Goal: Navigation & Orientation: Find specific page/section

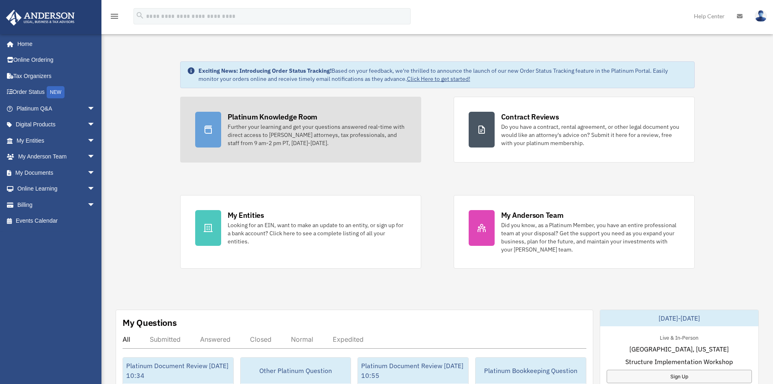
click at [252, 118] on div "Platinum Knowledge Room" at bounding box center [273, 117] width 90 height 10
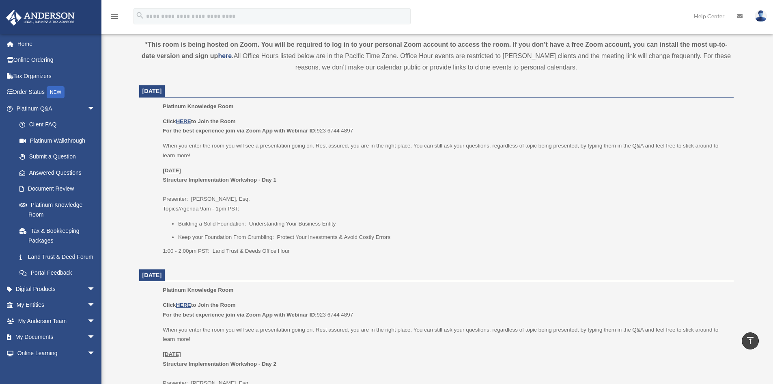
scroll to position [284, 0]
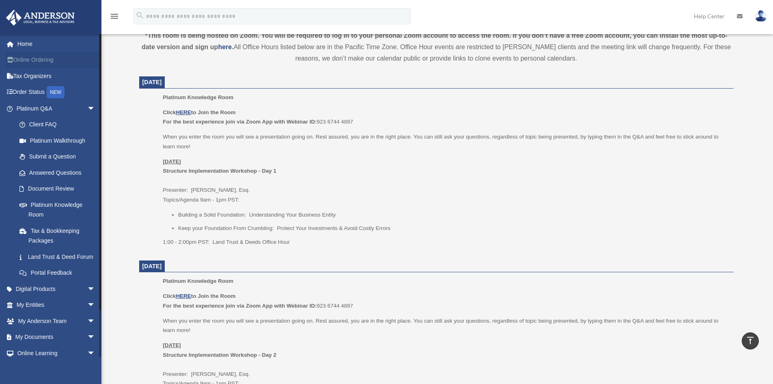
click at [23, 62] on link "Online Ordering" at bounding box center [57, 60] width 102 height 16
click at [38, 95] on link "Order Status NEW" at bounding box center [57, 92] width 102 height 17
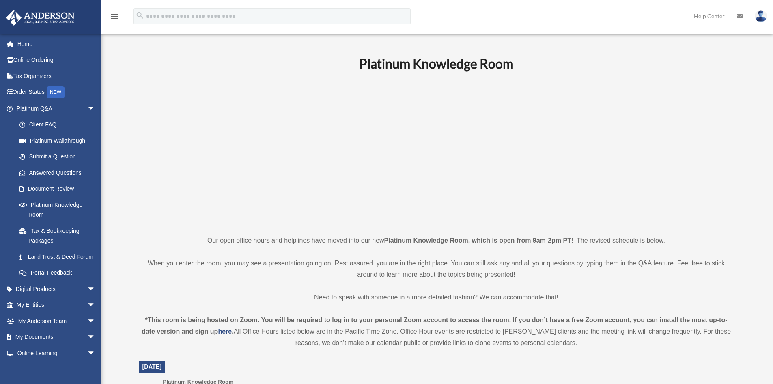
scroll to position [284, 0]
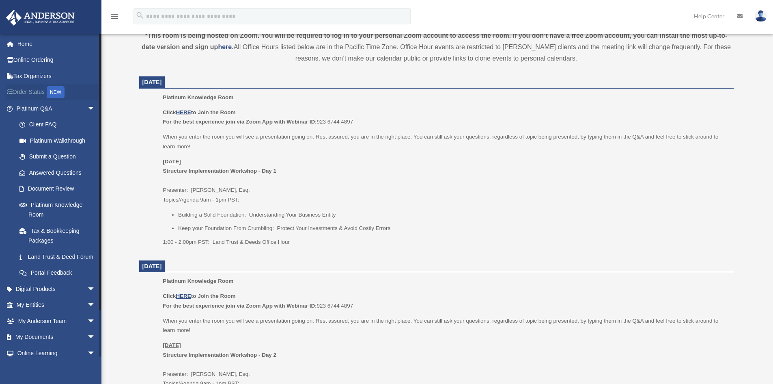
click at [47, 93] on link "Order Status NEW" at bounding box center [57, 92] width 102 height 17
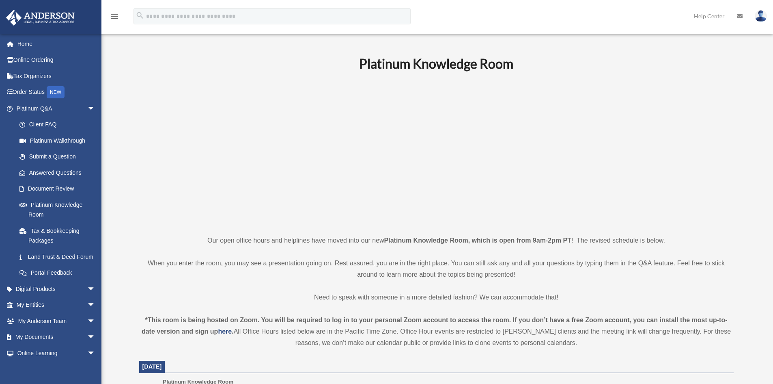
scroll to position [284, 0]
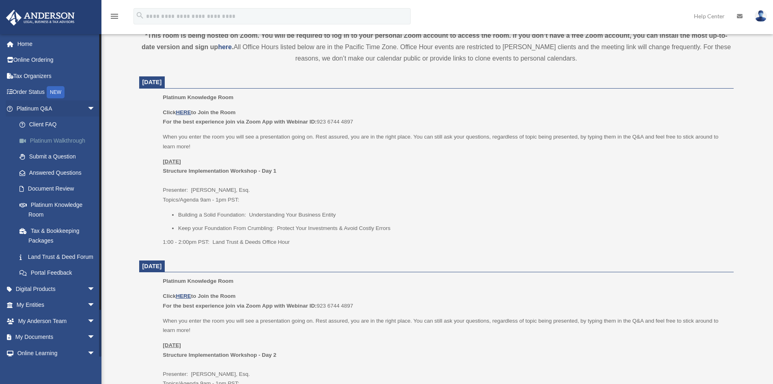
click at [65, 138] on link "Platinum Walkthrough" at bounding box center [59, 140] width 96 height 16
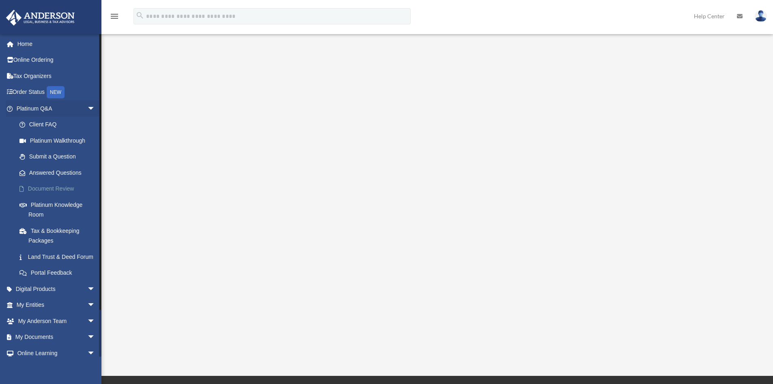
click at [44, 186] on link "Document Review" at bounding box center [59, 189] width 96 height 16
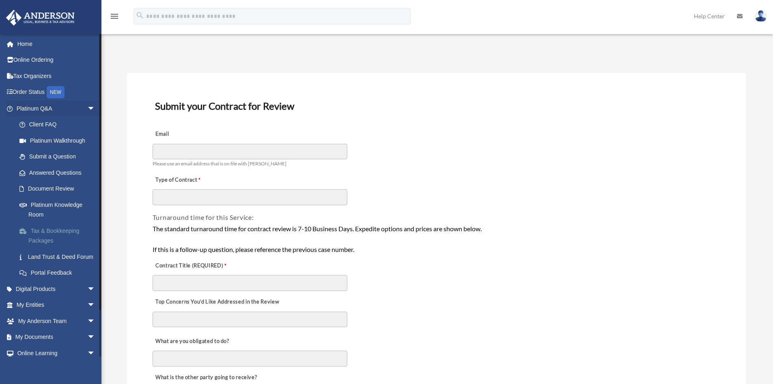
click at [42, 232] on link "Tax & Bookkeeping Packages" at bounding box center [59, 235] width 96 height 26
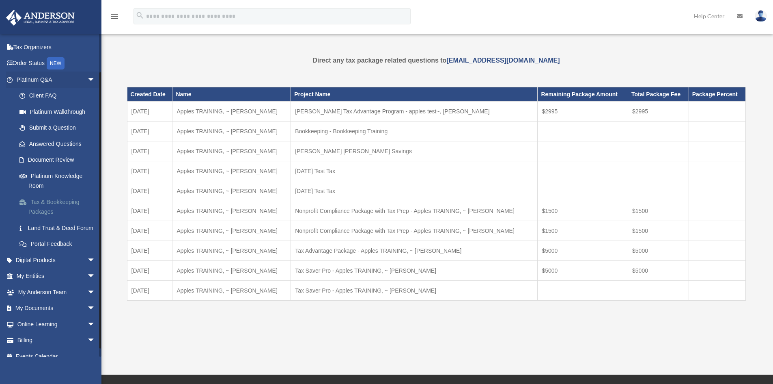
scroll to position [41, 0]
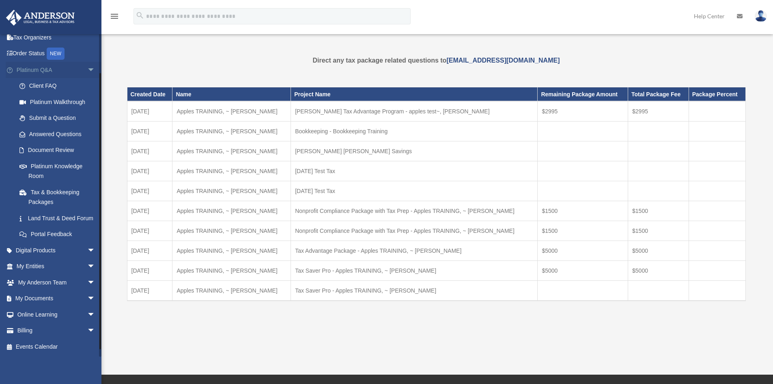
click at [87, 65] on span "arrow_drop_down" at bounding box center [95, 70] width 16 height 17
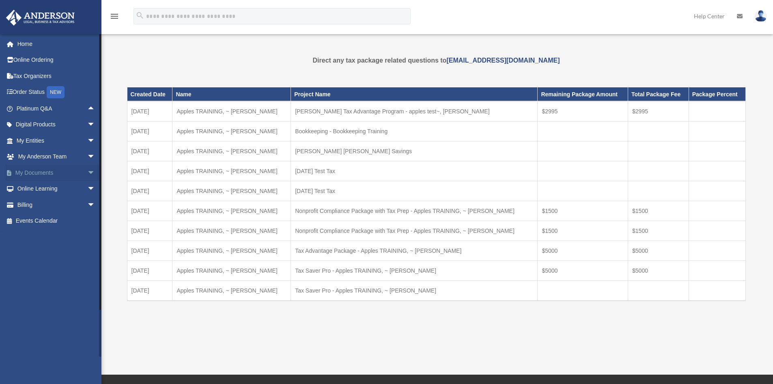
click at [87, 171] on span "arrow_drop_down" at bounding box center [95, 172] width 16 height 17
click at [30, 189] on link "Box" at bounding box center [59, 189] width 96 height 16
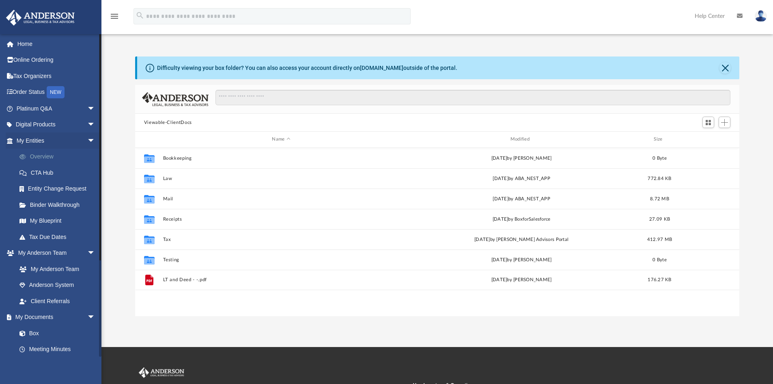
scroll to position [179, 598]
click at [89, 140] on span "arrow_drop_down" at bounding box center [95, 140] width 16 height 17
click at [88, 154] on span "arrow_drop_down" at bounding box center [95, 157] width 16 height 17
click at [45, 218] on link "Forms Library" at bounding box center [59, 221] width 96 height 16
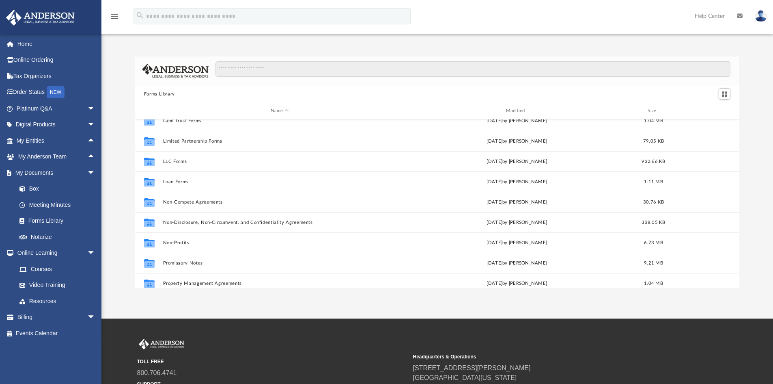
scroll to position [319, 0]
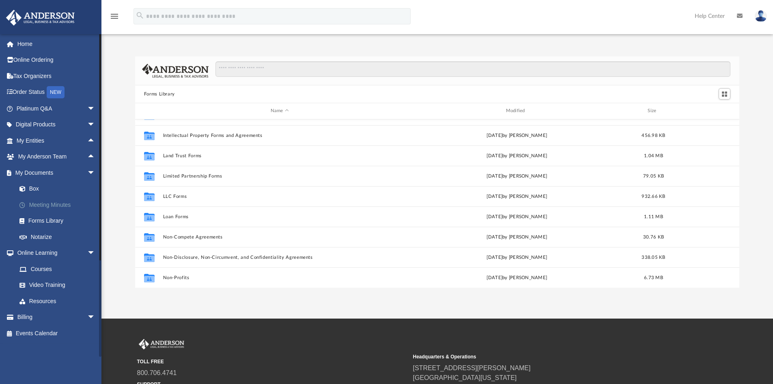
click at [31, 201] on link "Meeting Minutes" at bounding box center [59, 204] width 96 height 16
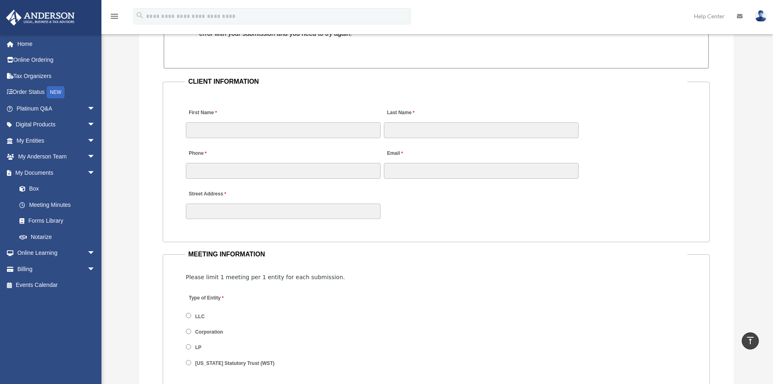
scroll to position [852, 0]
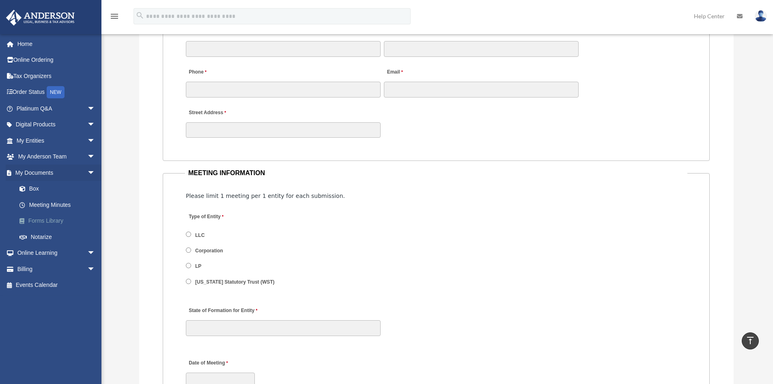
click at [54, 220] on link "Forms Library" at bounding box center [59, 221] width 96 height 16
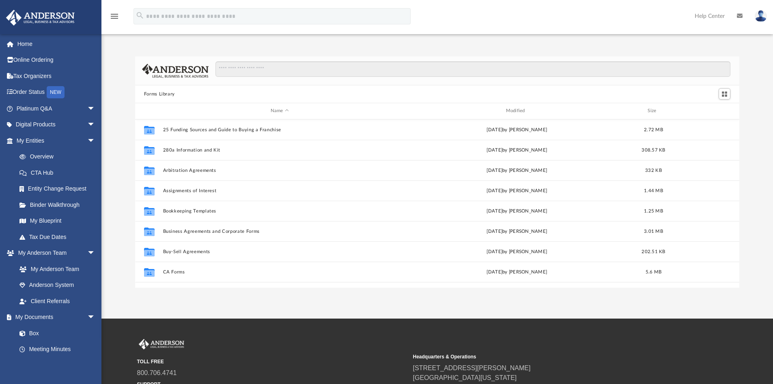
scroll to position [179, 598]
click at [87, 138] on span "arrow_drop_down" at bounding box center [95, 140] width 16 height 17
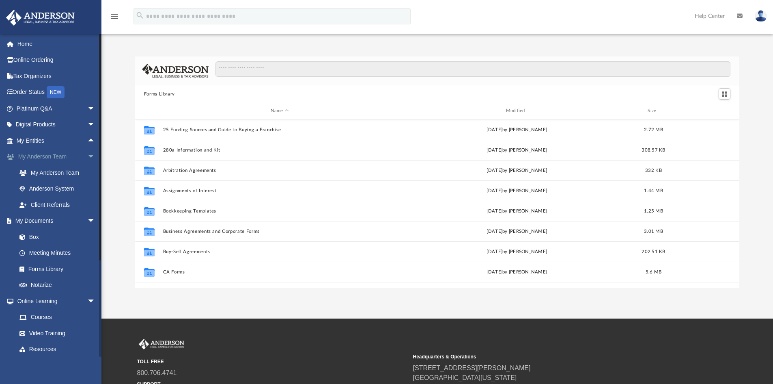
click at [87, 155] on span "arrow_drop_down" at bounding box center [95, 157] width 16 height 17
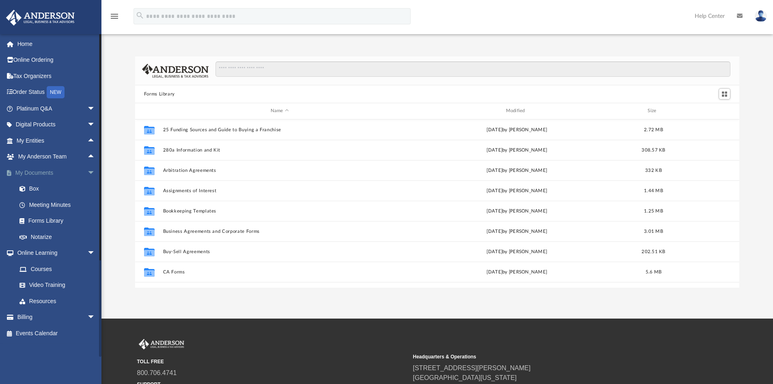
click at [87, 170] on span "arrow_drop_down" at bounding box center [95, 172] width 16 height 17
click at [39, 200] on link "Courses" at bounding box center [59, 204] width 96 height 16
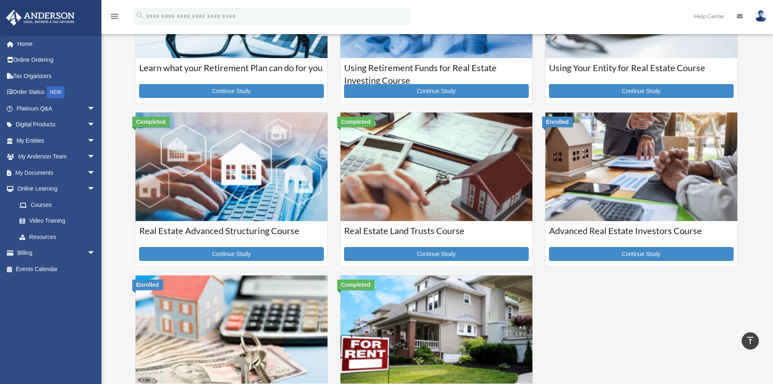
scroll to position [67, 0]
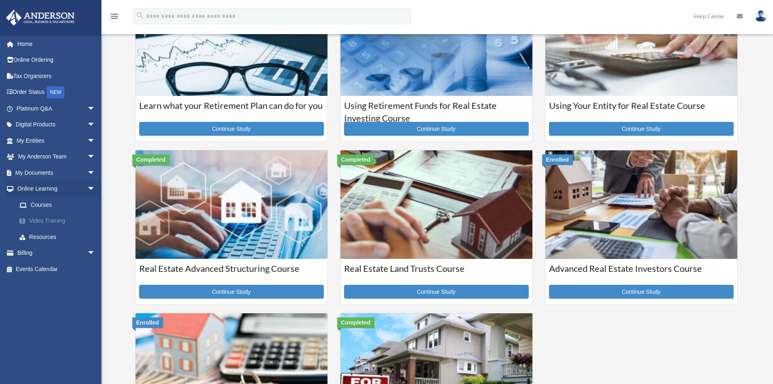
click at [37, 219] on link "Video Training" at bounding box center [59, 221] width 96 height 16
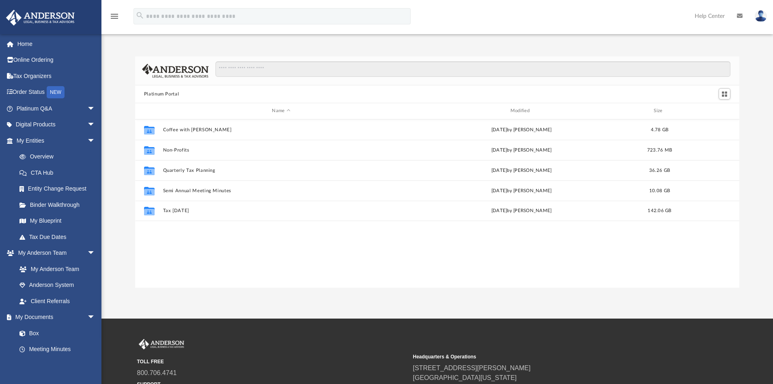
scroll to position [179, 598]
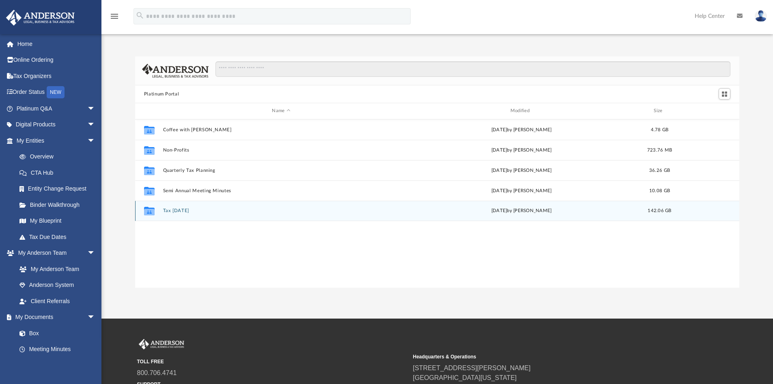
click at [177, 211] on button "Tax [DATE]" at bounding box center [281, 210] width 237 height 5
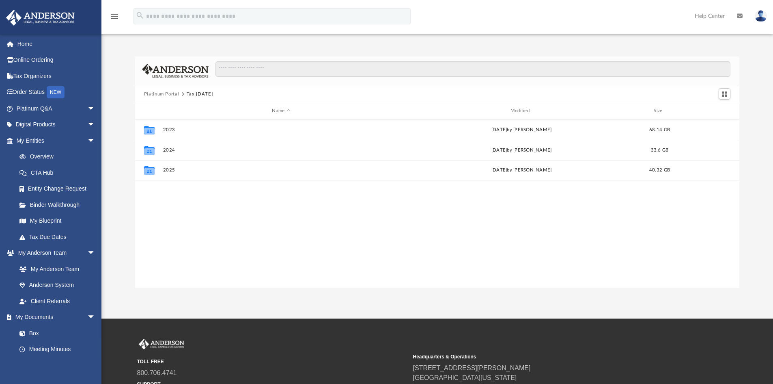
click at [173, 95] on button "Platinum Portal" at bounding box center [161, 94] width 35 height 7
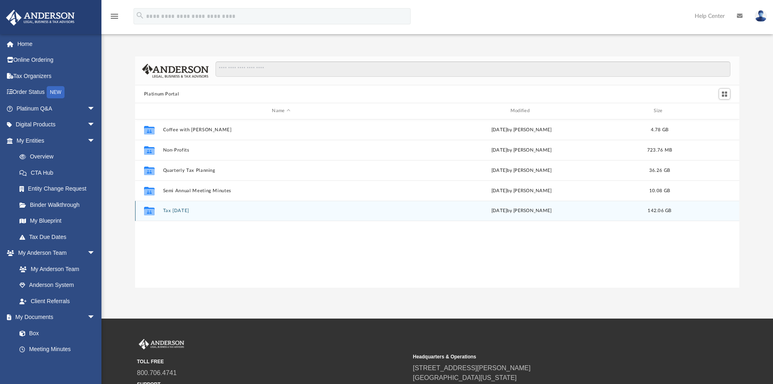
click at [179, 213] on button "Tax [DATE]" at bounding box center [281, 210] width 237 height 5
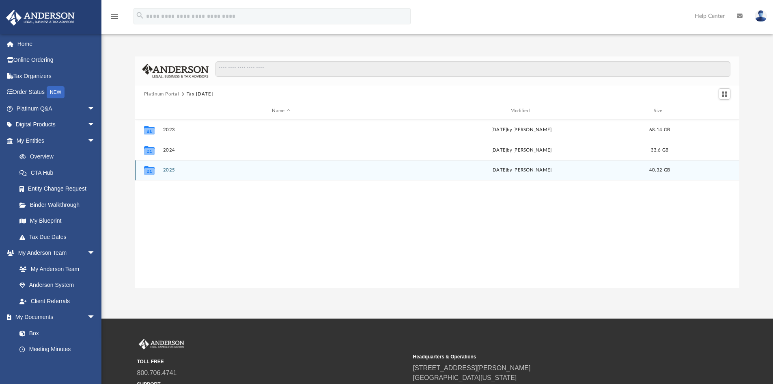
click at [169, 170] on button "2025" at bounding box center [281, 169] width 237 height 5
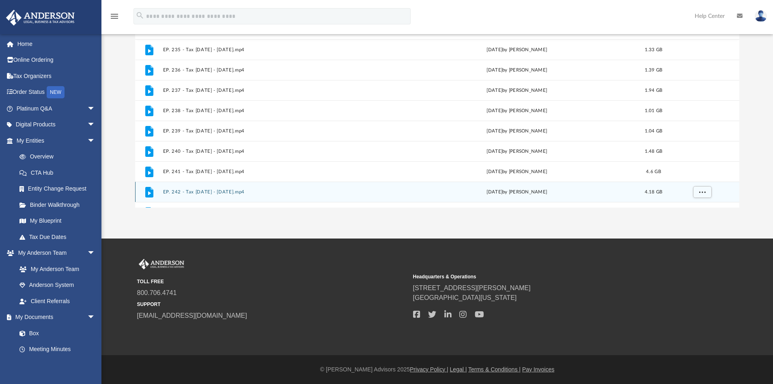
scroll to position [0, 0]
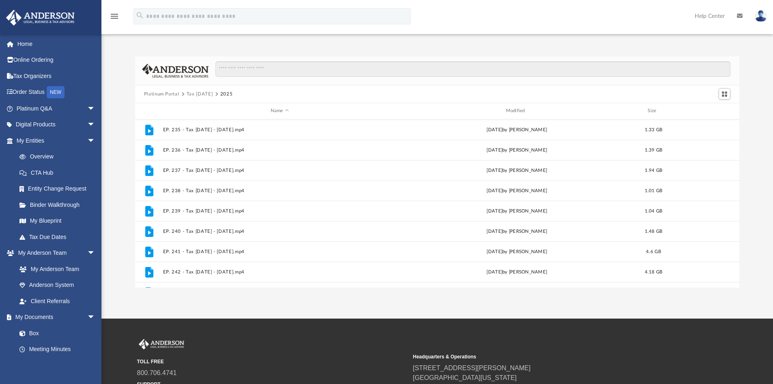
click at [205, 94] on button "Tax [DATE]" at bounding box center [200, 94] width 26 height 7
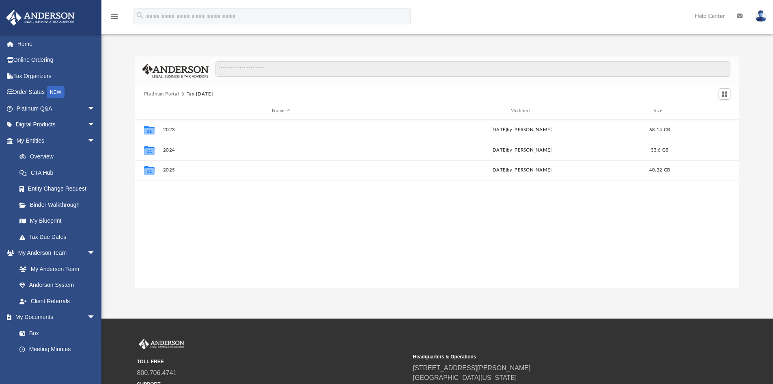
click at [168, 93] on button "Platinum Portal" at bounding box center [161, 94] width 35 height 7
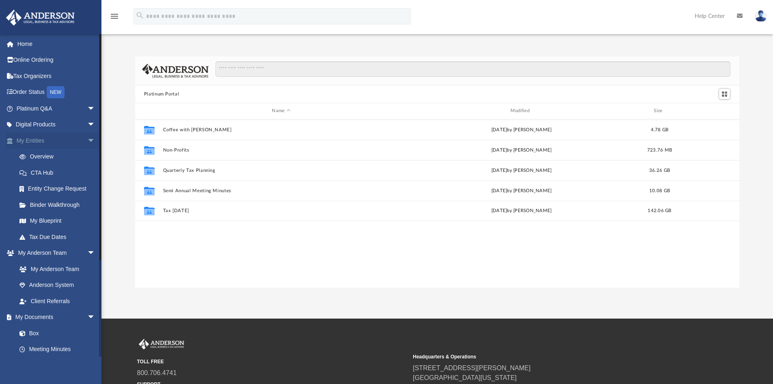
click at [87, 144] on span "arrow_drop_down" at bounding box center [95, 140] width 16 height 17
click at [87, 158] on span "arrow_drop_down" at bounding box center [95, 157] width 16 height 17
click at [87, 173] on span "arrow_drop_down" at bounding box center [95, 172] width 16 height 17
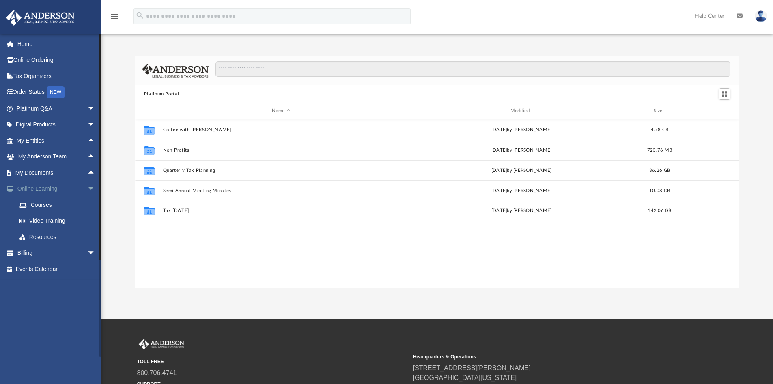
click at [87, 188] on span "arrow_drop_down" at bounding box center [95, 189] width 16 height 17
click at [30, 41] on link "Home" at bounding box center [57, 44] width 102 height 16
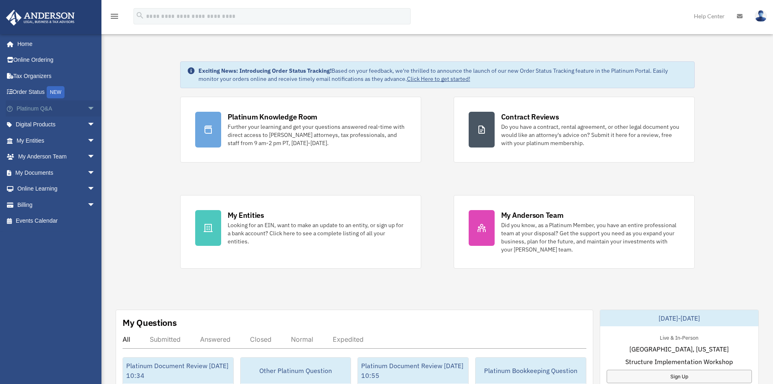
click at [87, 105] on span "arrow_drop_down" at bounding box center [95, 108] width 16 height 17
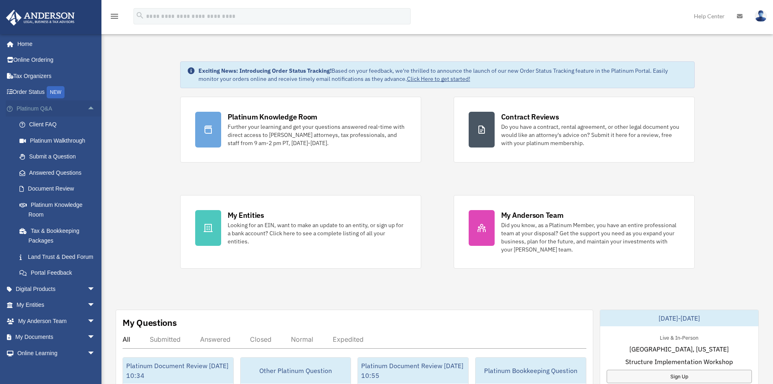
click at [87, 109] on span "arrow_drop_up" at bounding box center [95, 108] width 16 height 17
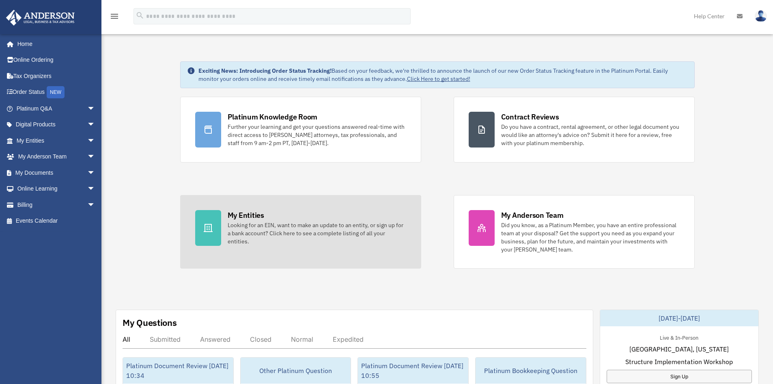
click at [272, 229] on div "Looking for an EIN, want to make an update to an entity, or sign up for a bank …" at bounding box center [317, 233] width 179 height 24
